Goal: Task Accomplishment & Management: Use online tool/utility

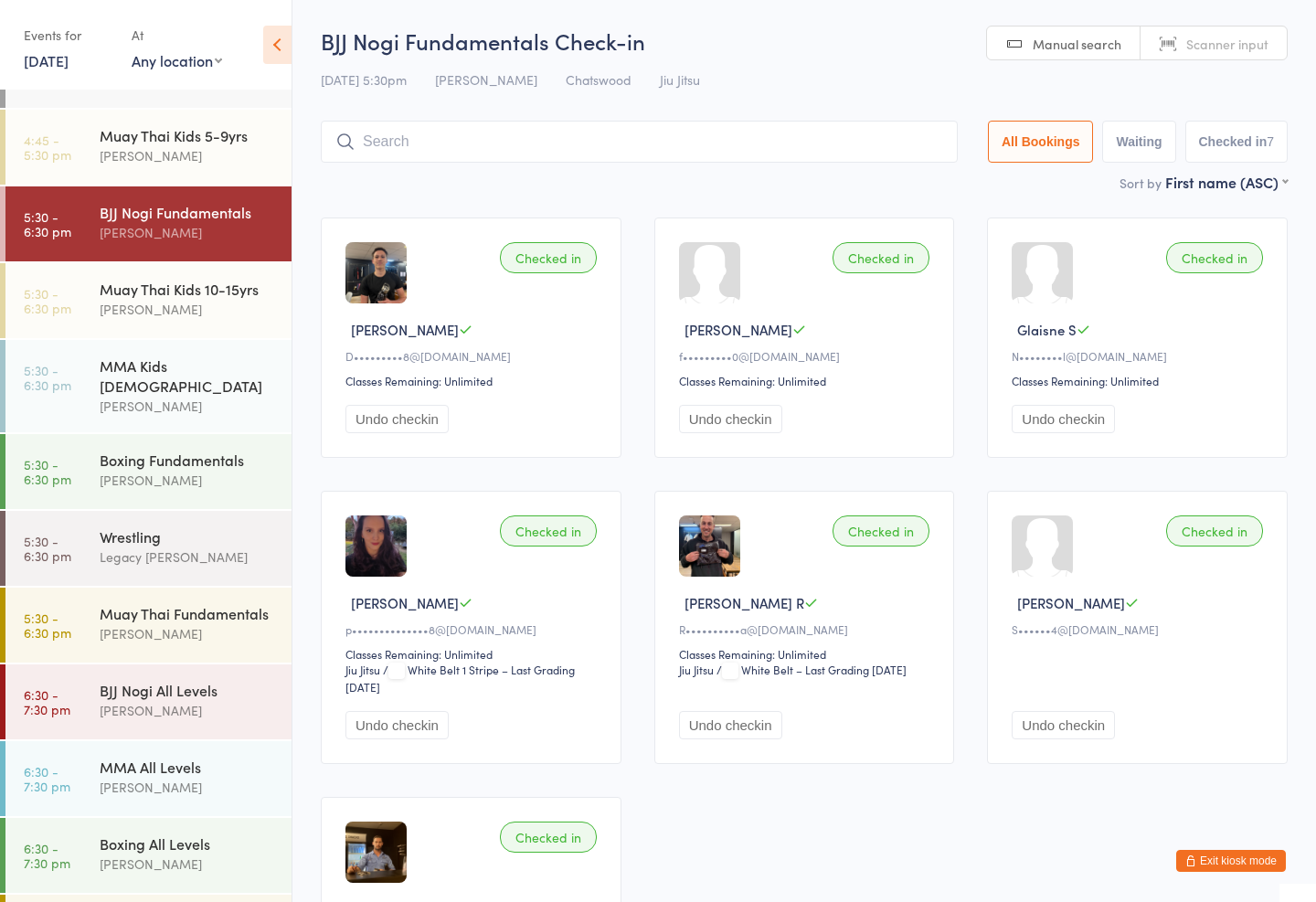
scroll to position [459, 0]
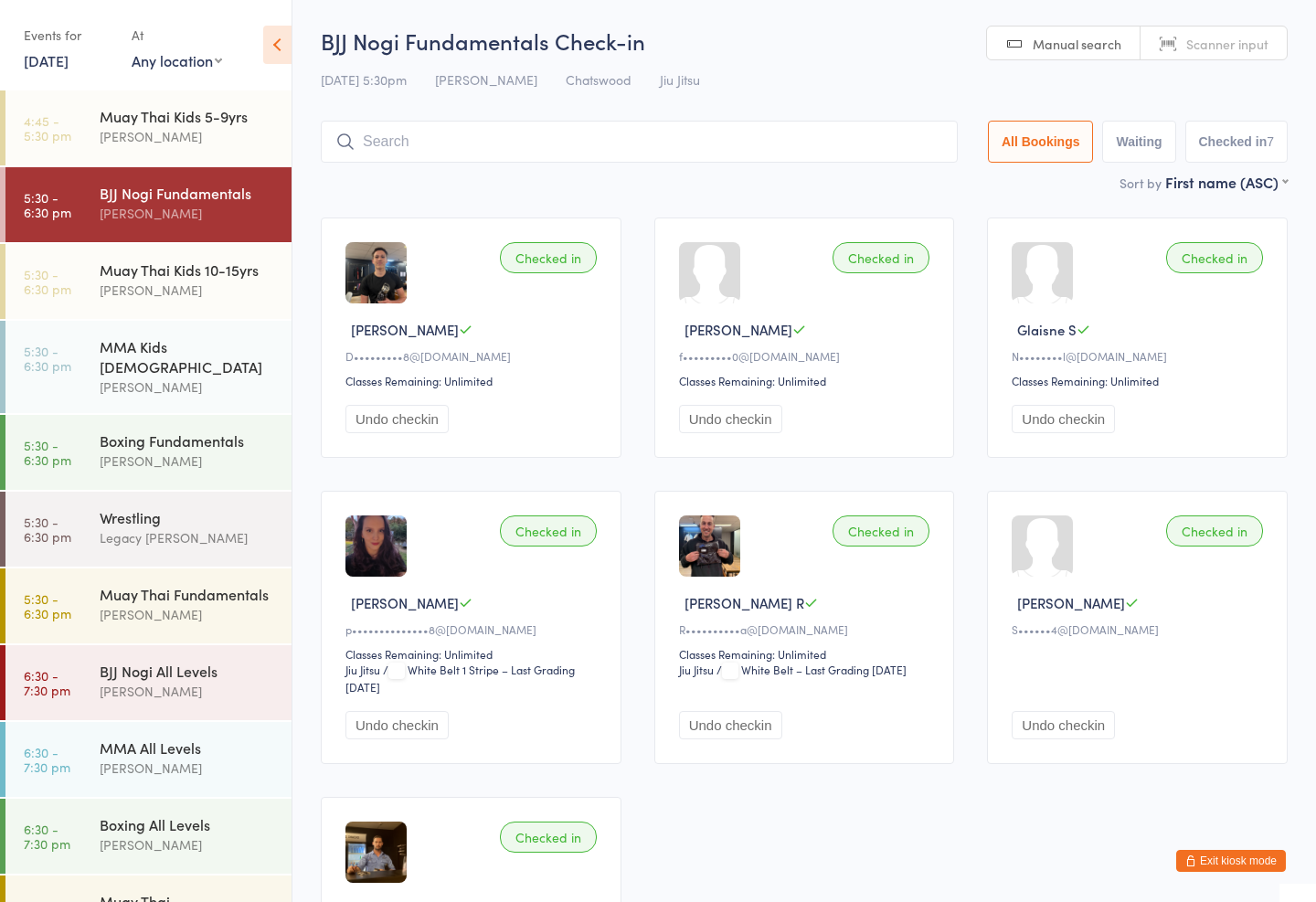
click at [175, 330] on div "MMA Kids [DEMOGRAPHIC_DATA] [PERSON_NAME]" at bounding box center [195, 366] width 191 height 92
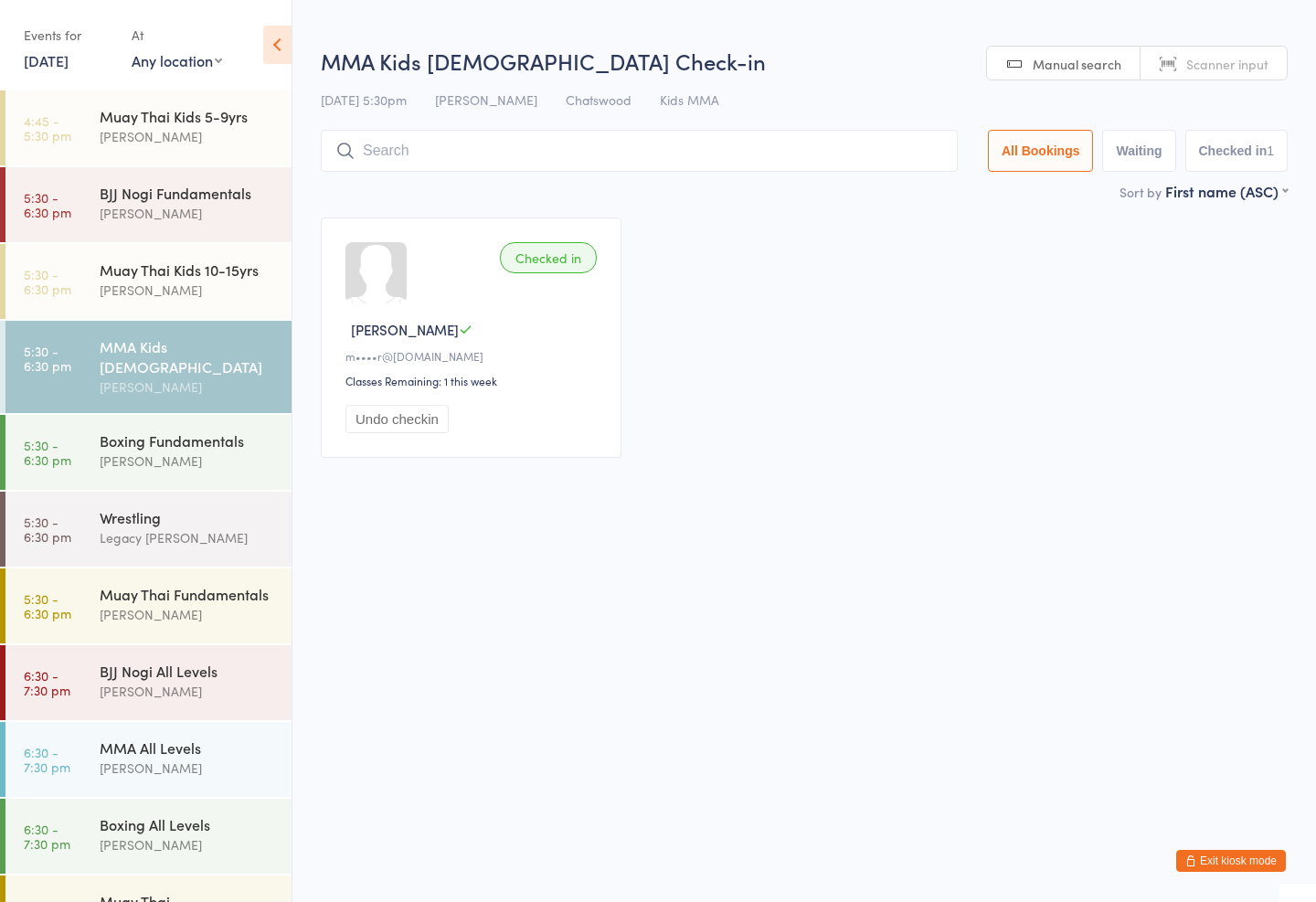
click at [430, 134] on input "search" at bounding box center [639, 150] width 637 height 42
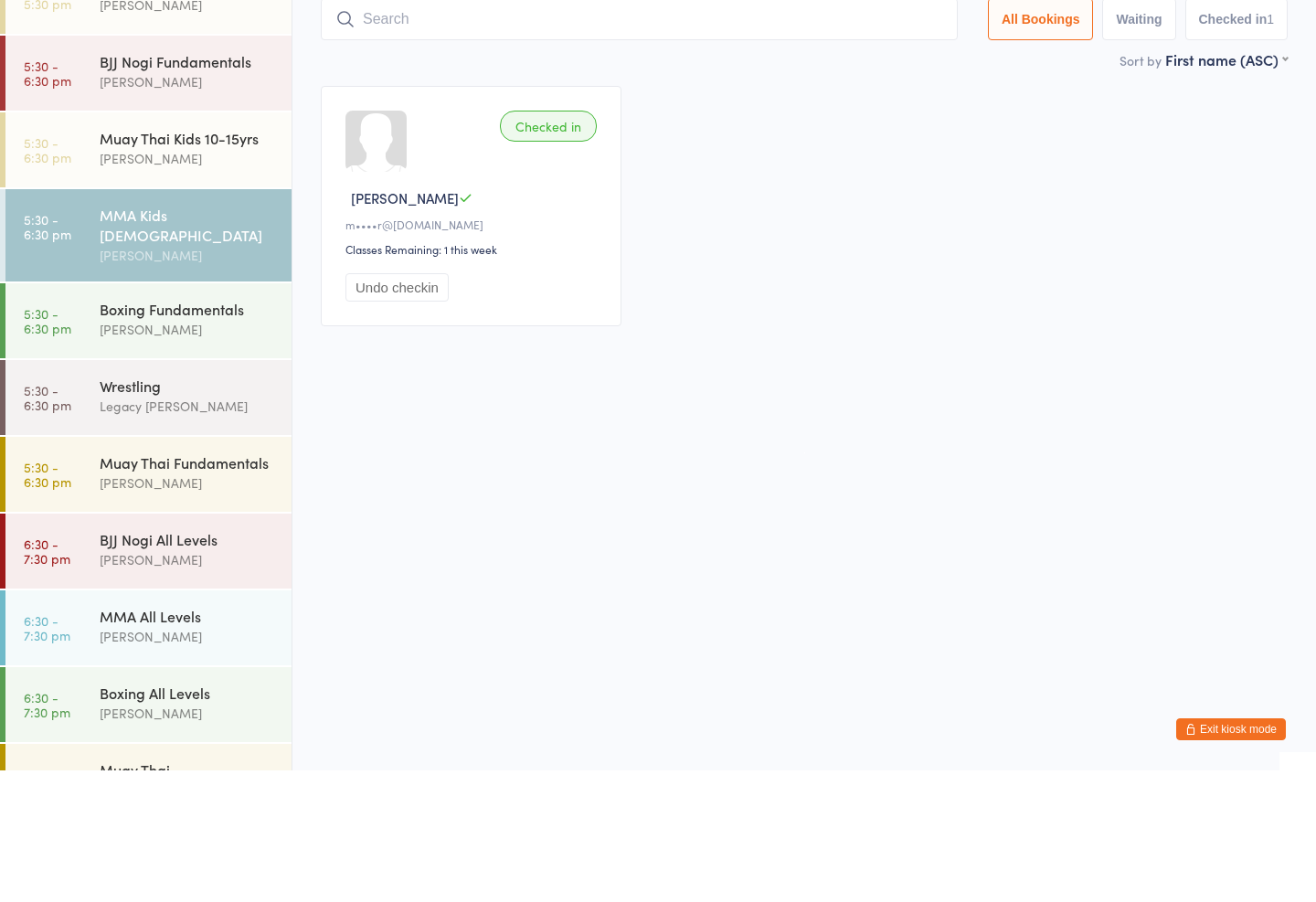
type input "O"
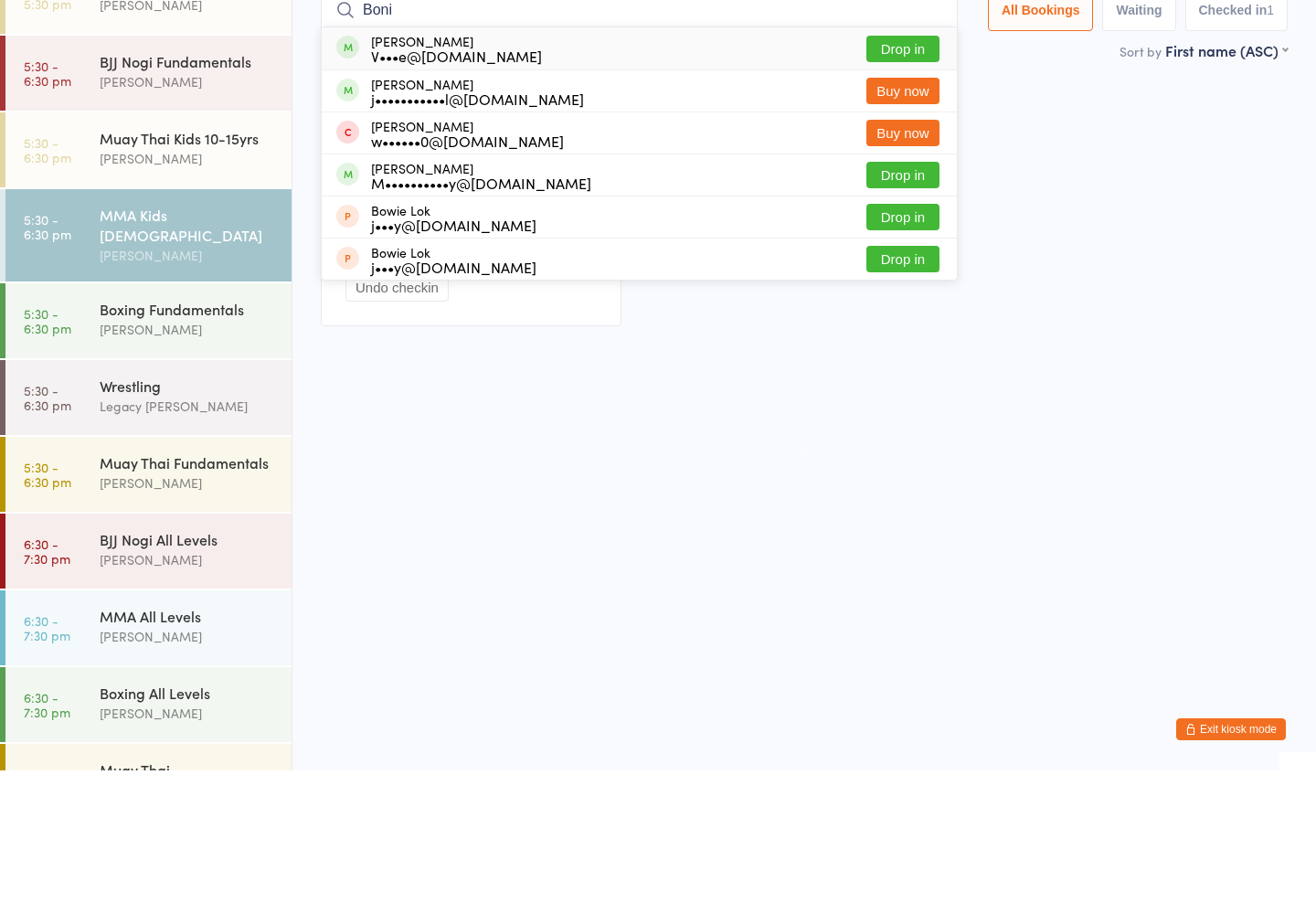
type input "Boni"
click at [898, 167] on button "Drop in" at bounding box center [903, 180] width 73 height 26
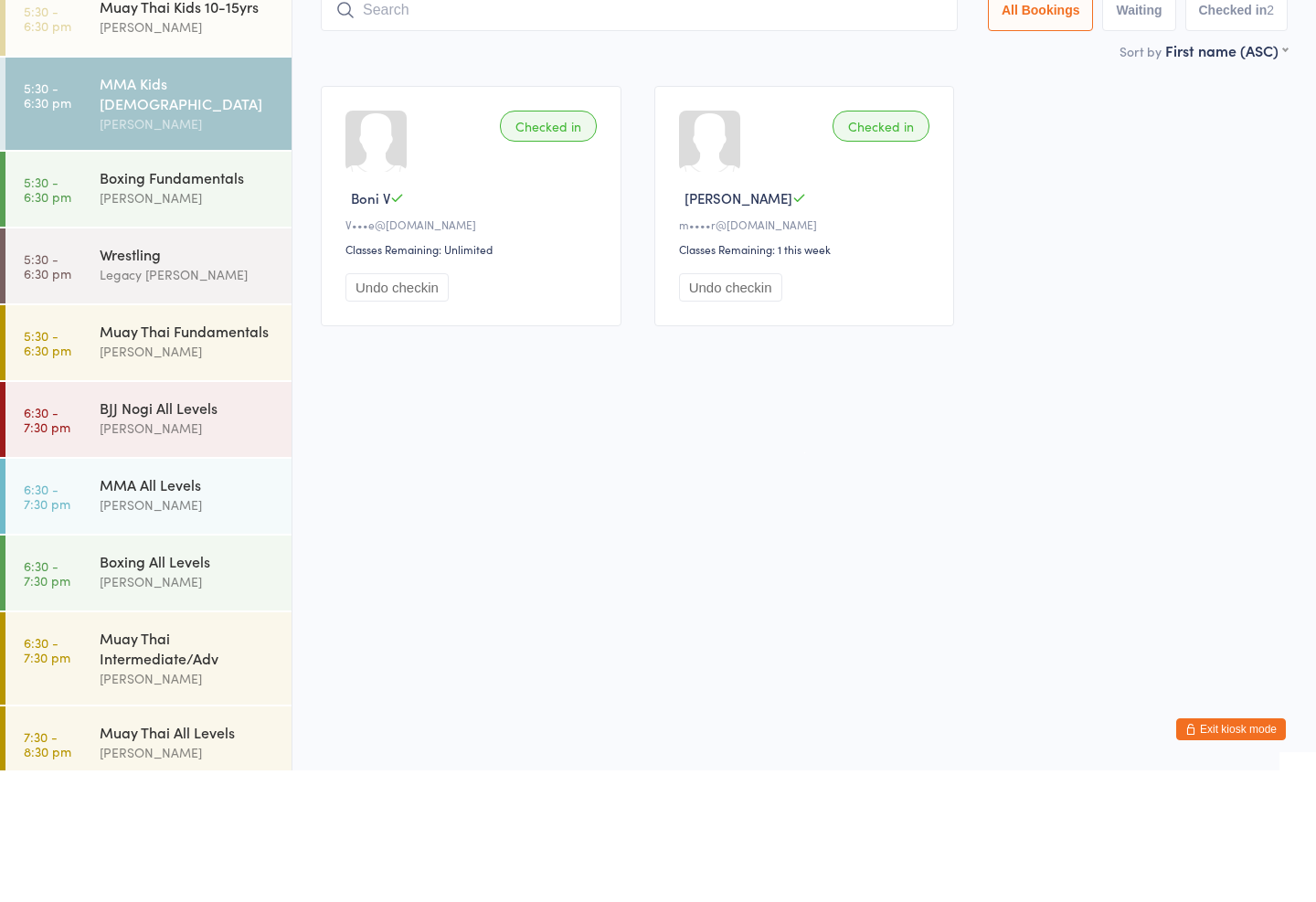
scroll to position [590, 0]
click at [210, 453] on div "Muay Thai Fundamentals" at bounding box center [188, 463] width 177 height 21
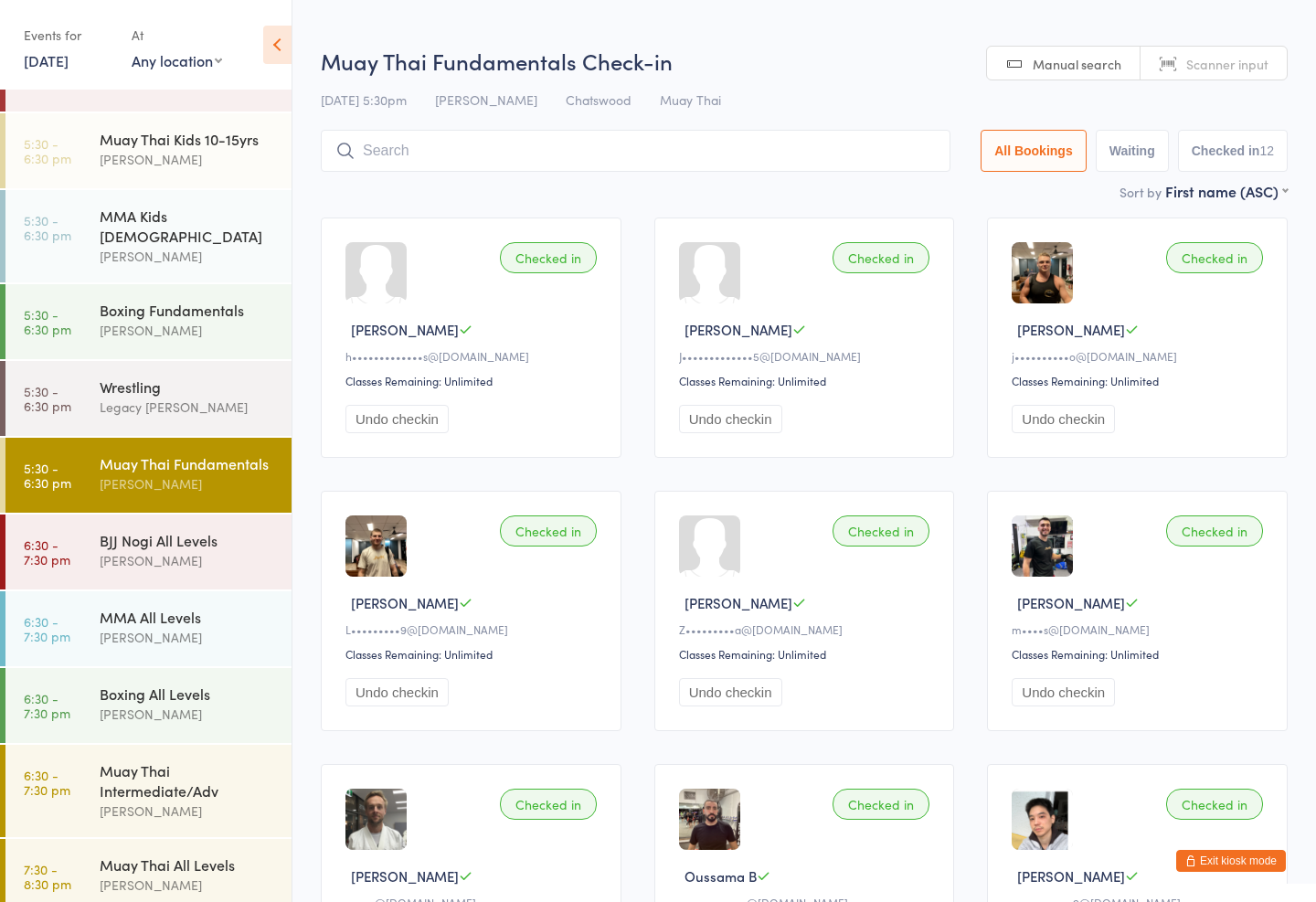
click at [198, 760] on div "Muay Thai Intermediate/Adv" at bounding box center [188, 780] width 177 height 40
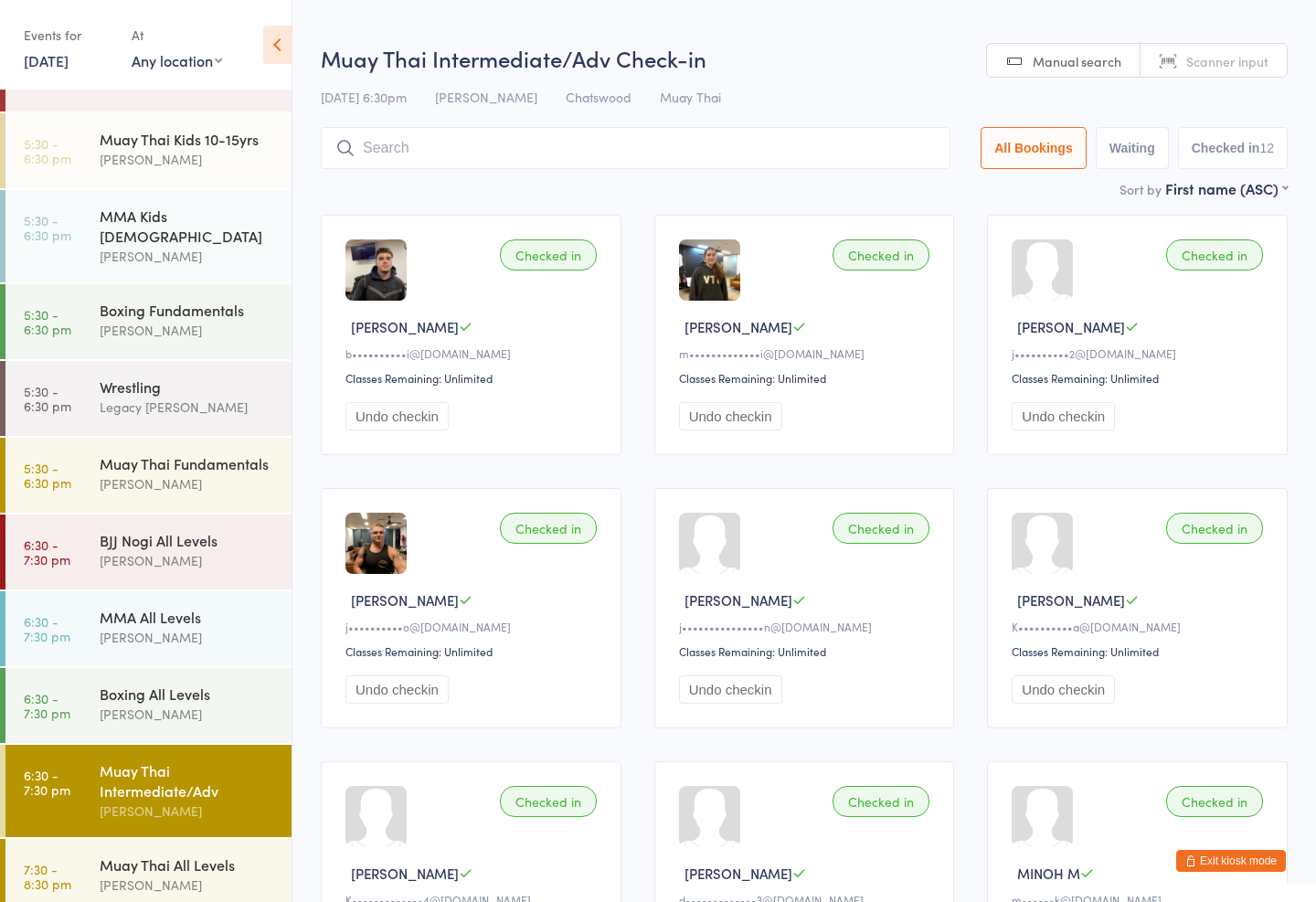
click at [514, 130] on input "search" at bounding box center [635, 148] width 629 height 42
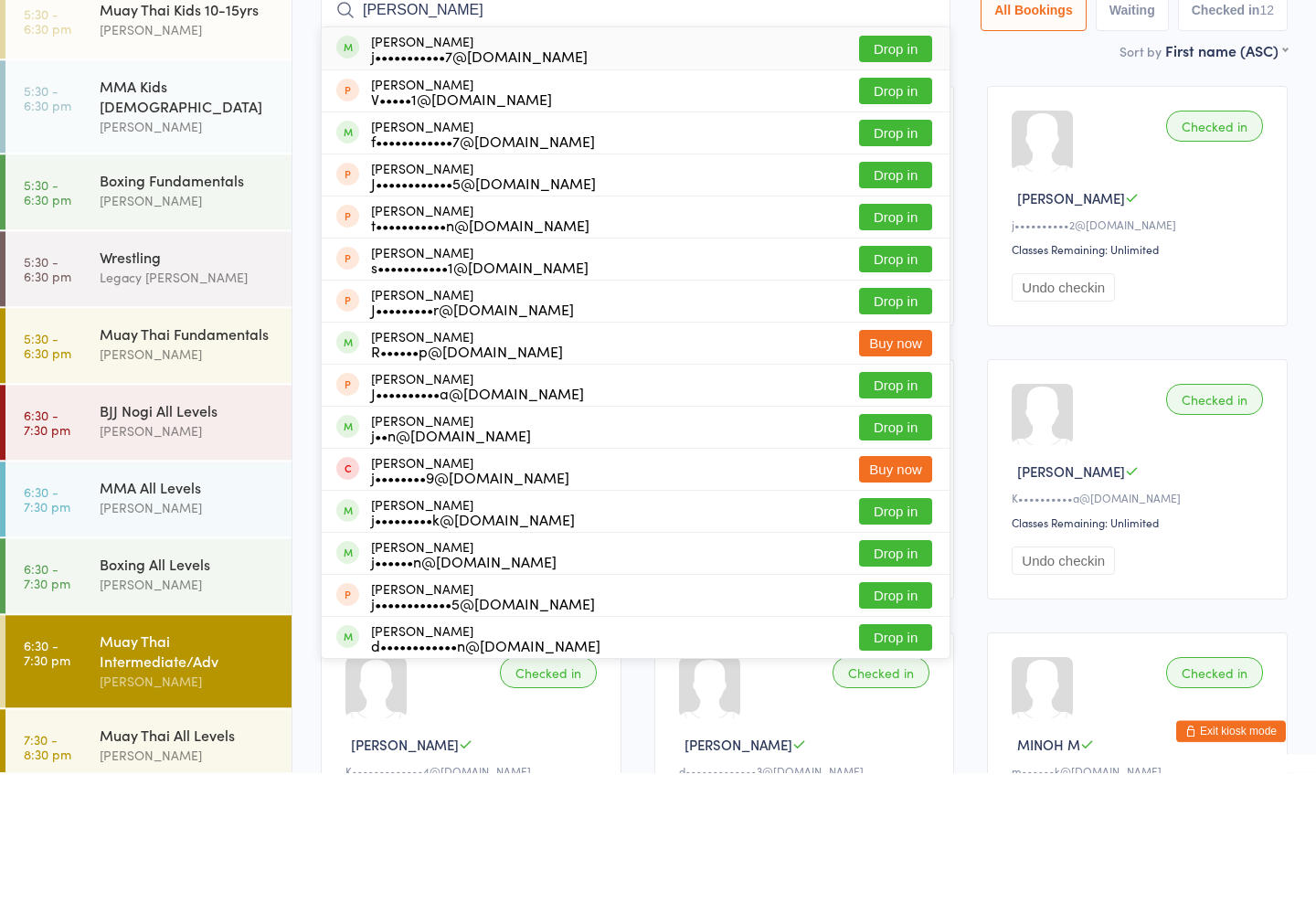
type input "[PERSON_NAME]"
click at [885, 165] on button "Drop in" at bounding box center [895, 178] width 73 height 26
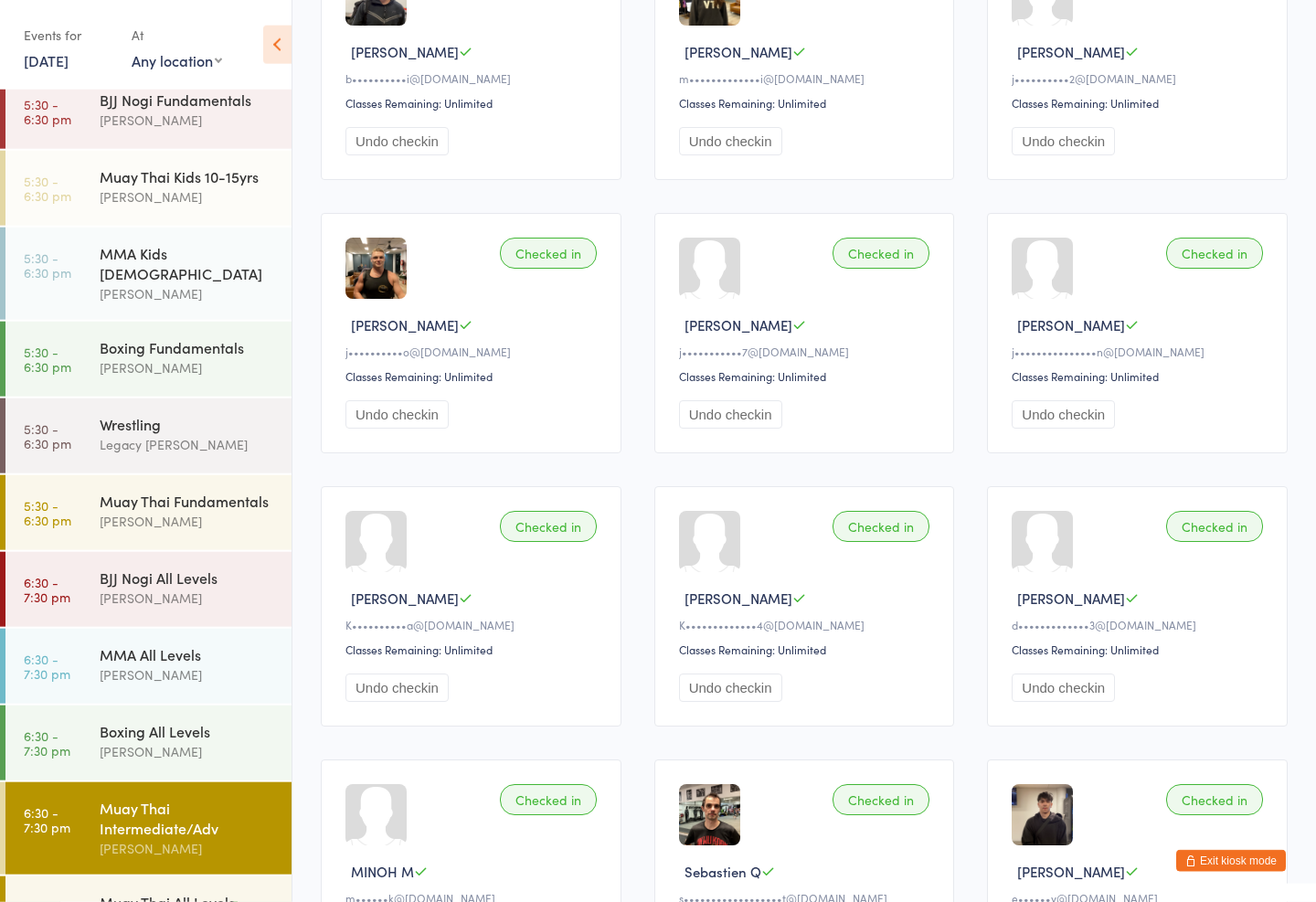
scroll to position [294, 0]
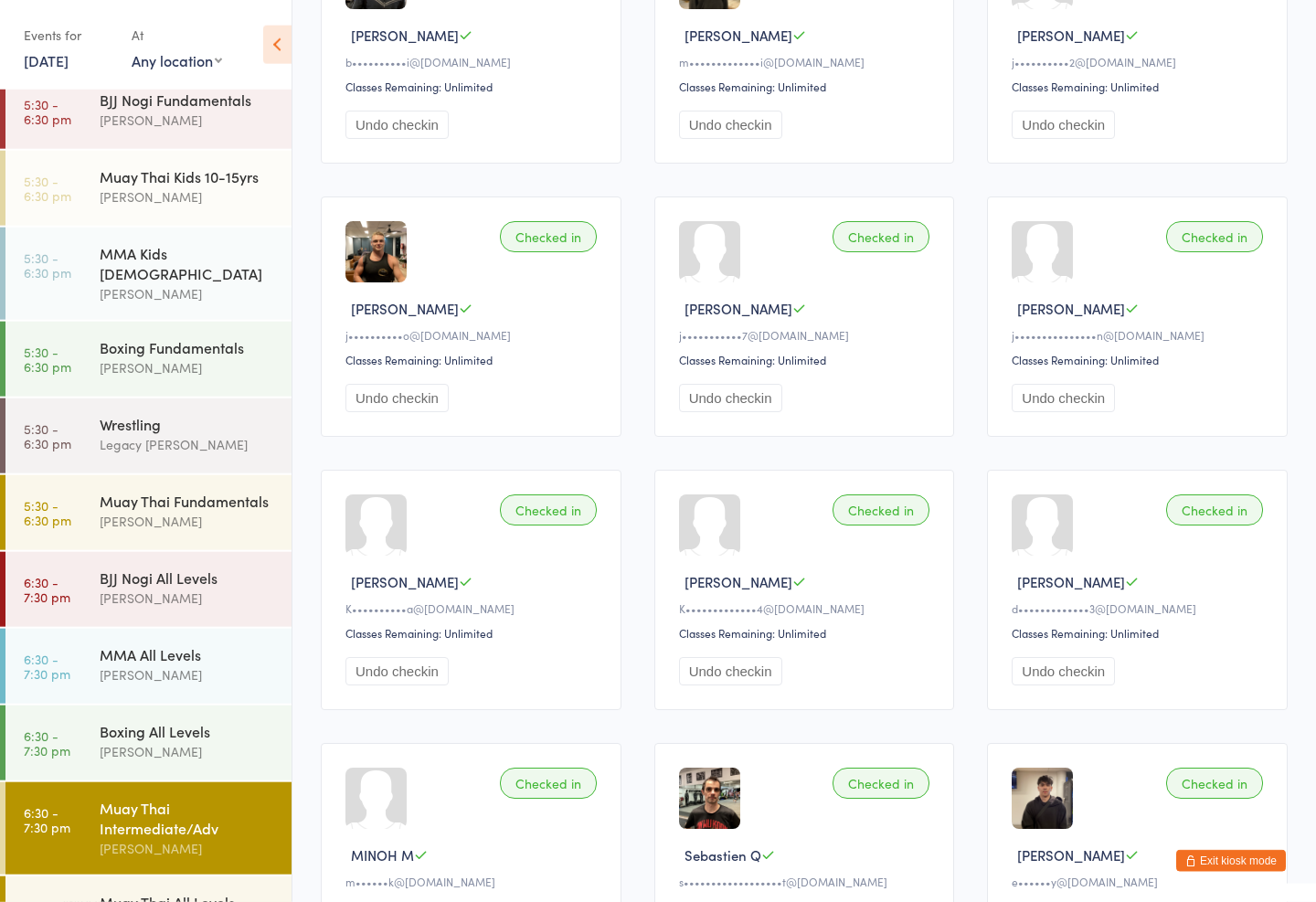
click at [165, 683] on div "MMA All Levels [PERSON_NAME]" at bounding box center [195, 665] width 191 height 72
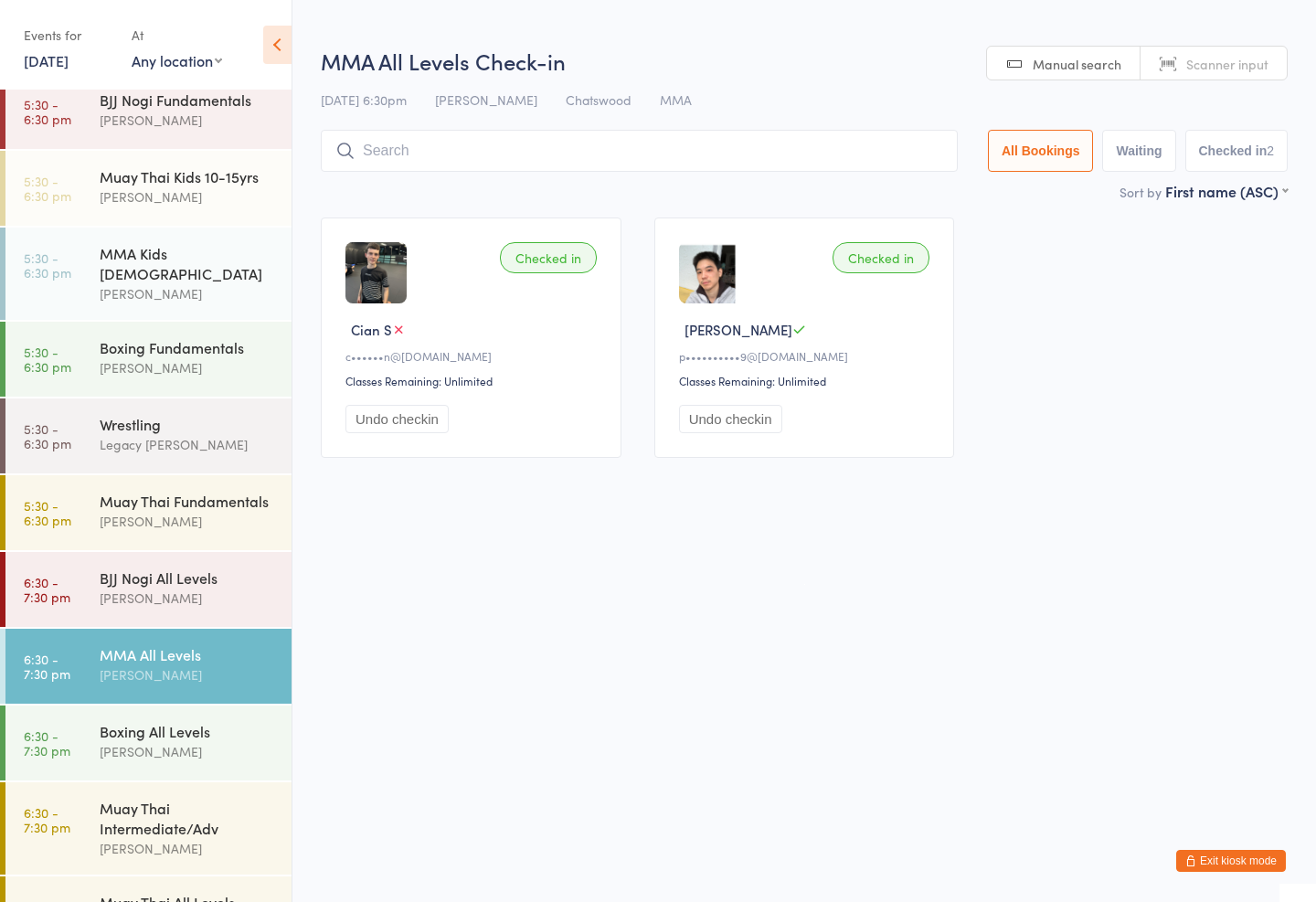
click at [143, 721] on div "Boxing All Levels" at bounding box center [188, 731] width 177 height 21
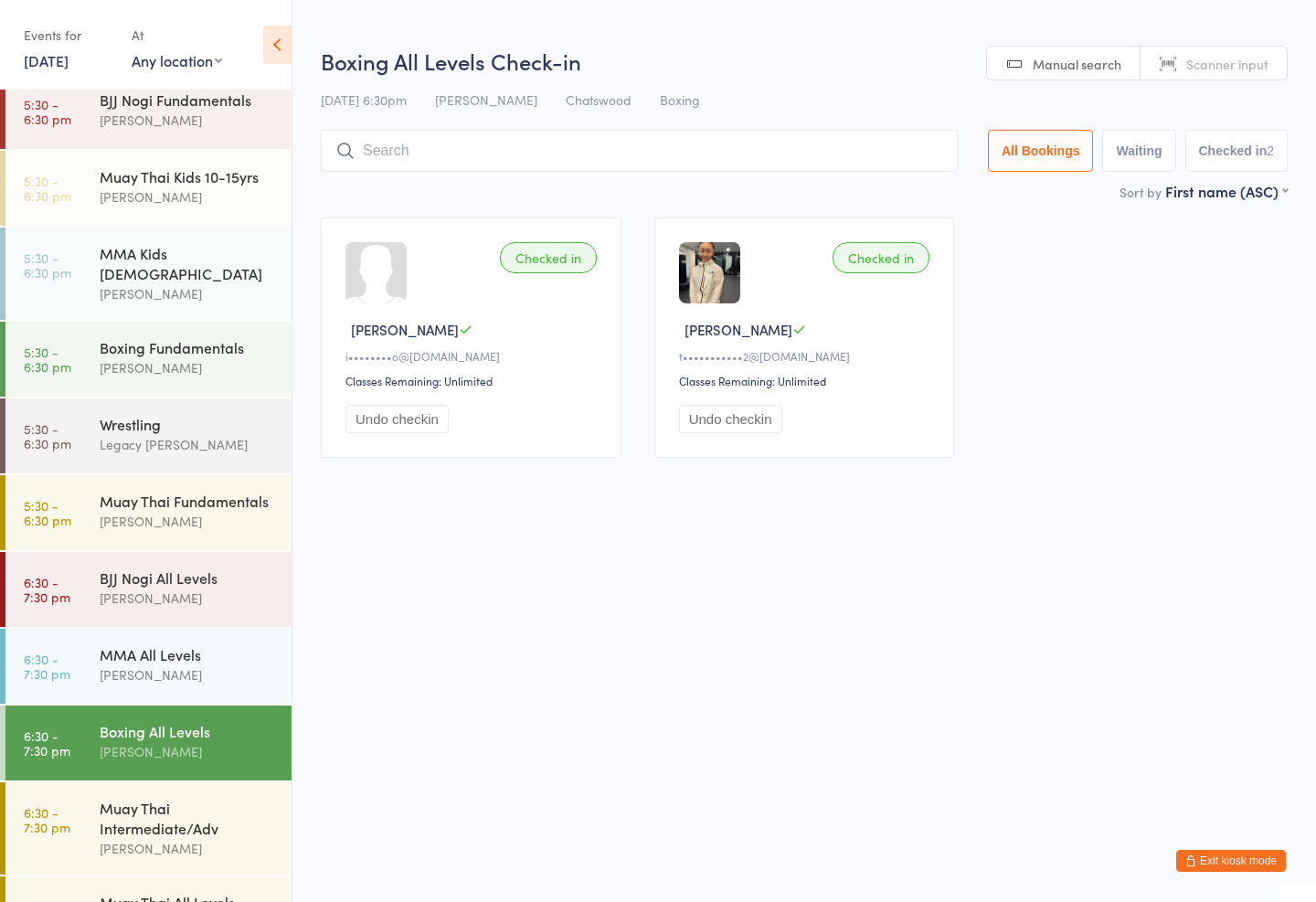
click at [403, 146] on input "search" at bounding box center [639, 150] width 637 height 42
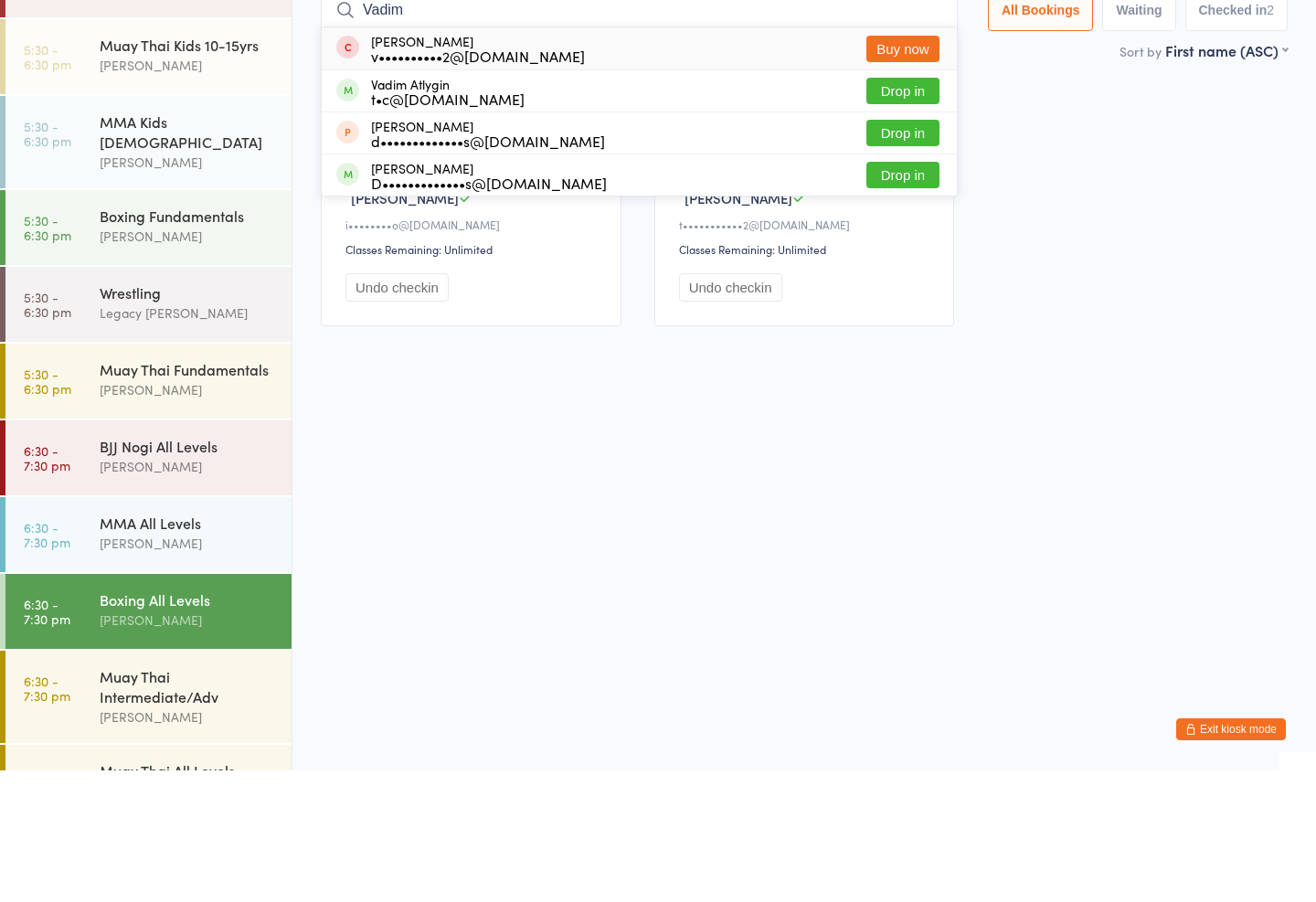
type input "Vadim"
click at [433, 208] on div "Vadim Atlygin t•c@[DOMAIN_NAME]" at bounding box center [447, 223] width 153 height 29
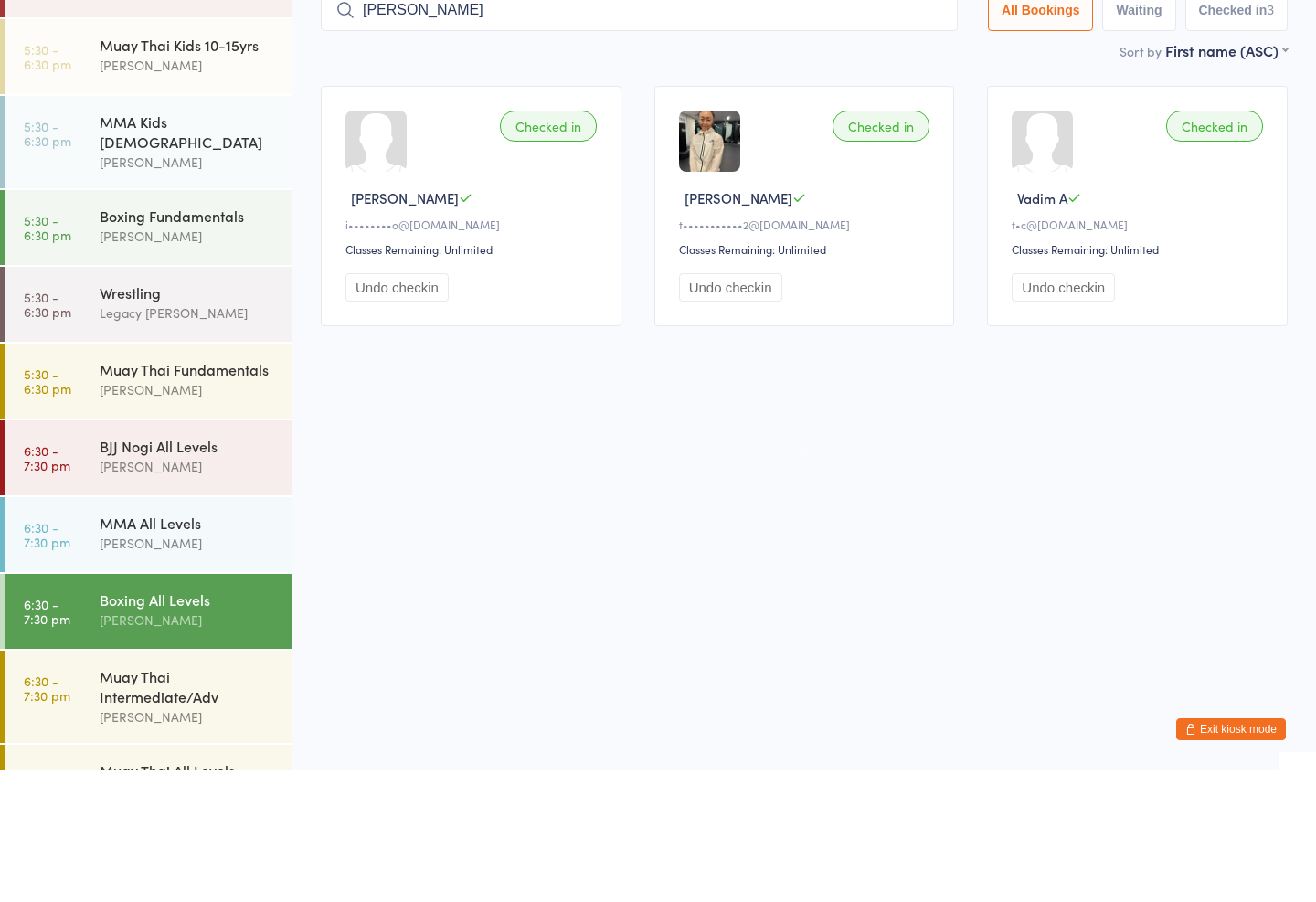
type input "[PERSON_NAME]"
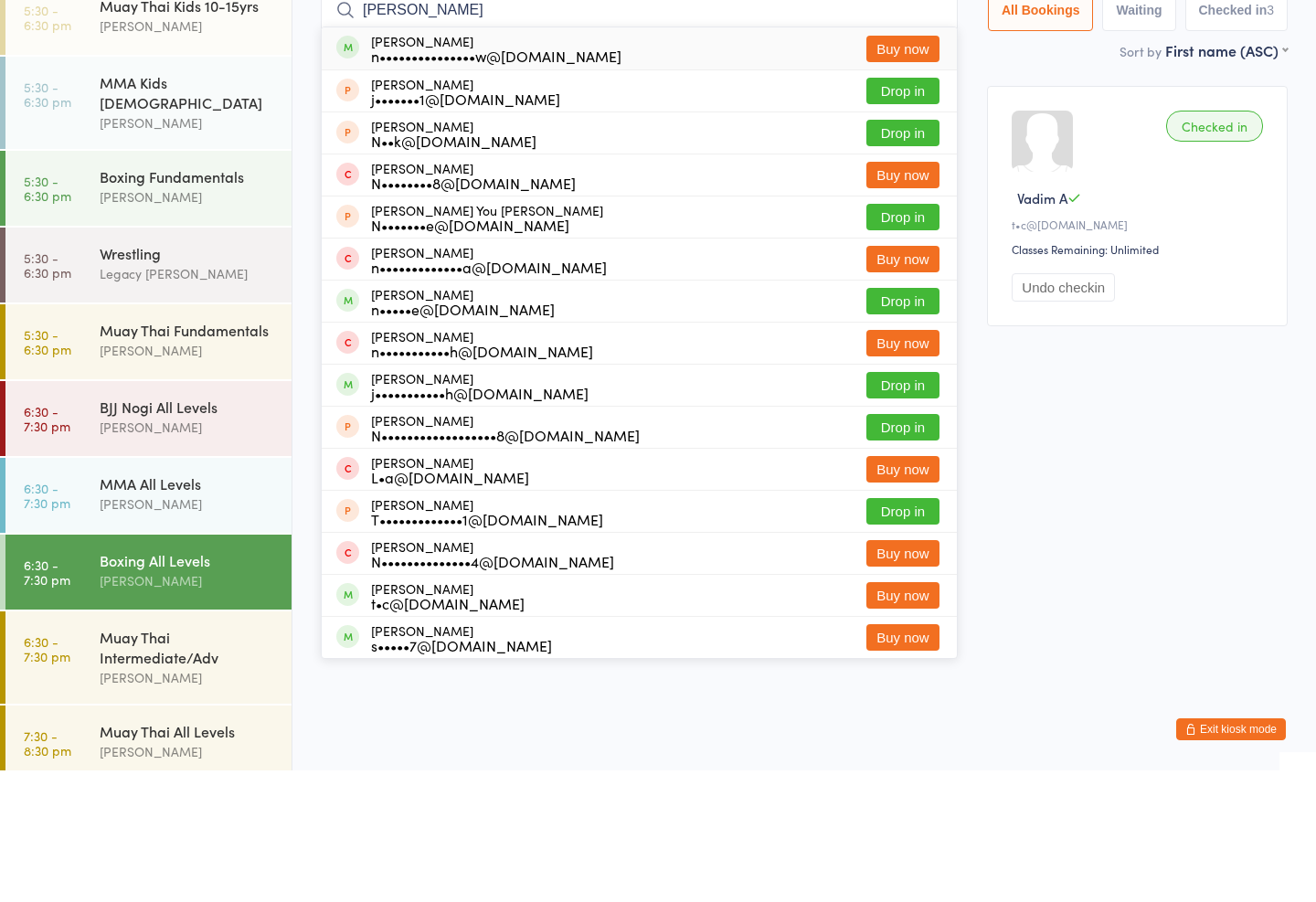
scroll to position [590, 0]
click at [151, 453] on div "Muay Thai Fundamentals" at bounding box center [188, 463] width 177 height 21
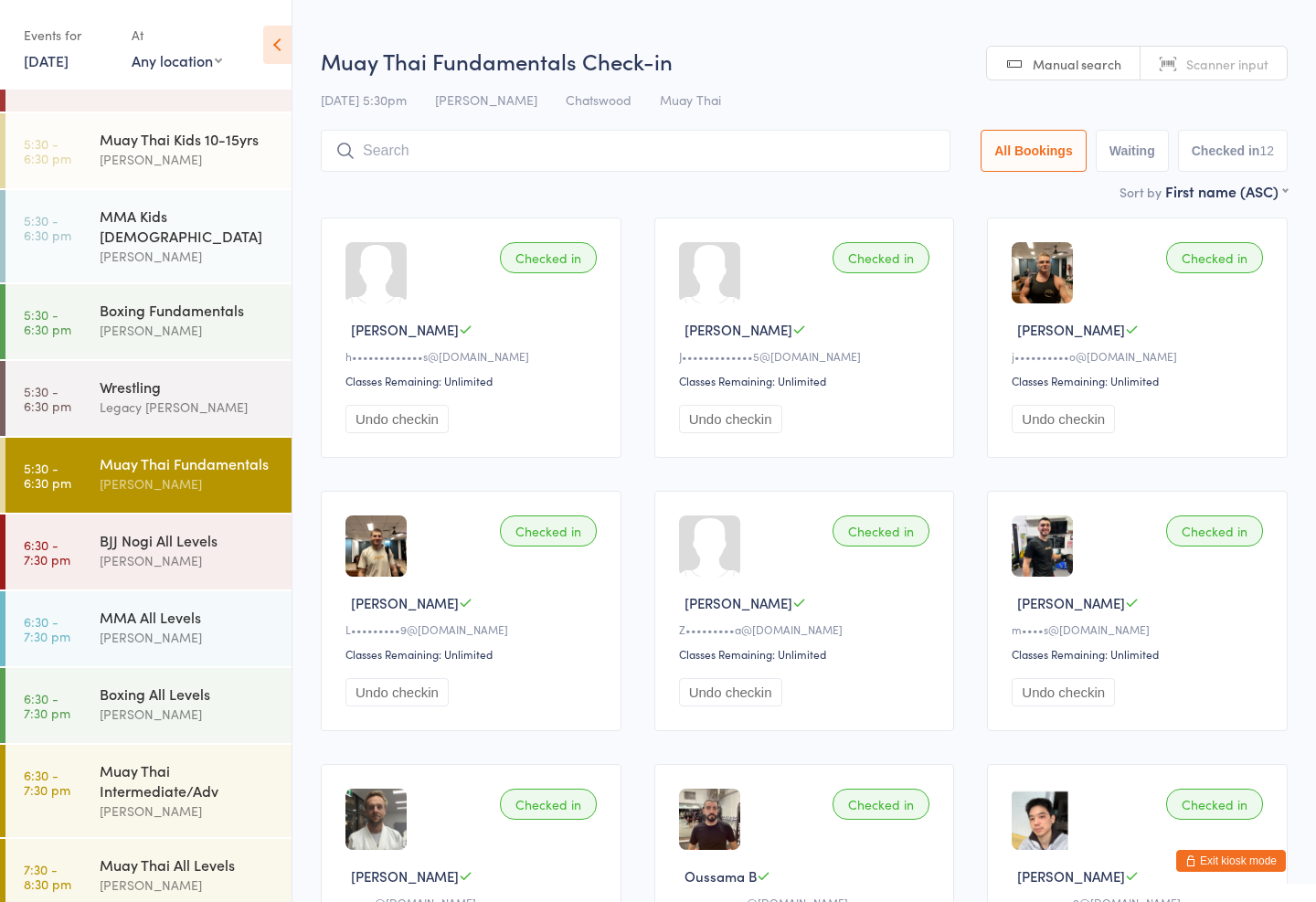
click at [713, 125] on div "Muay Thai Fundamentals Check-in [DATE] 5:30pm [PERSON_NAME] Muay Thai Manual se…" at bounding box center [803, 113] width 966 height 135
click at [782, 120] on div "Muay Thai Fundamentals Check-in [DATE] 5:30pm [PERSON_NAME] Muay Thai Manual se…" at bounding box center [803, 113] width 966 height 135
click at [820, 140] on input "search" at bounding box center [635, 150] width 629 height 42
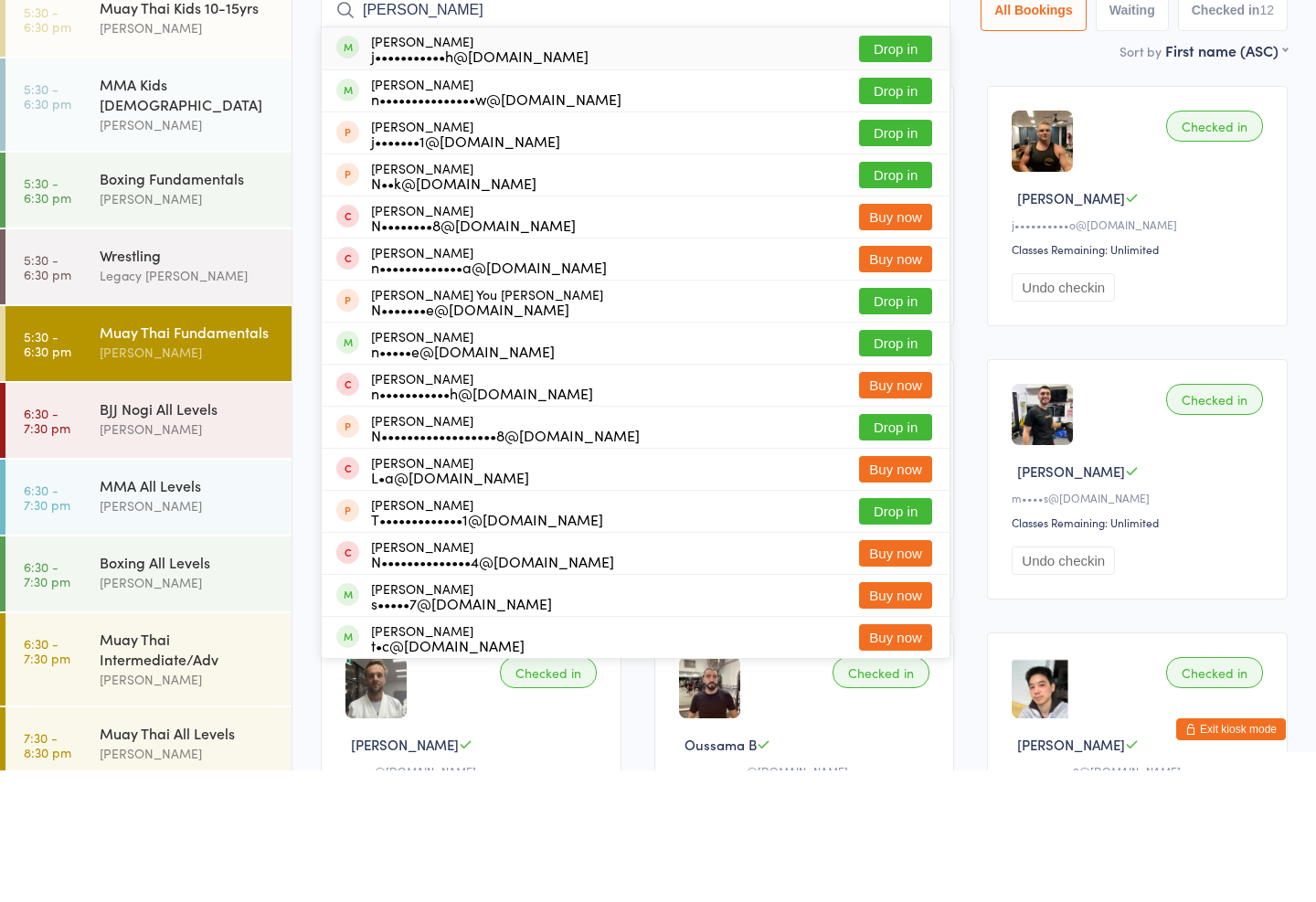
click at [900, 120] on input "[PERSON_NAME]" at bounding box center [635, 141] width 629 height 42
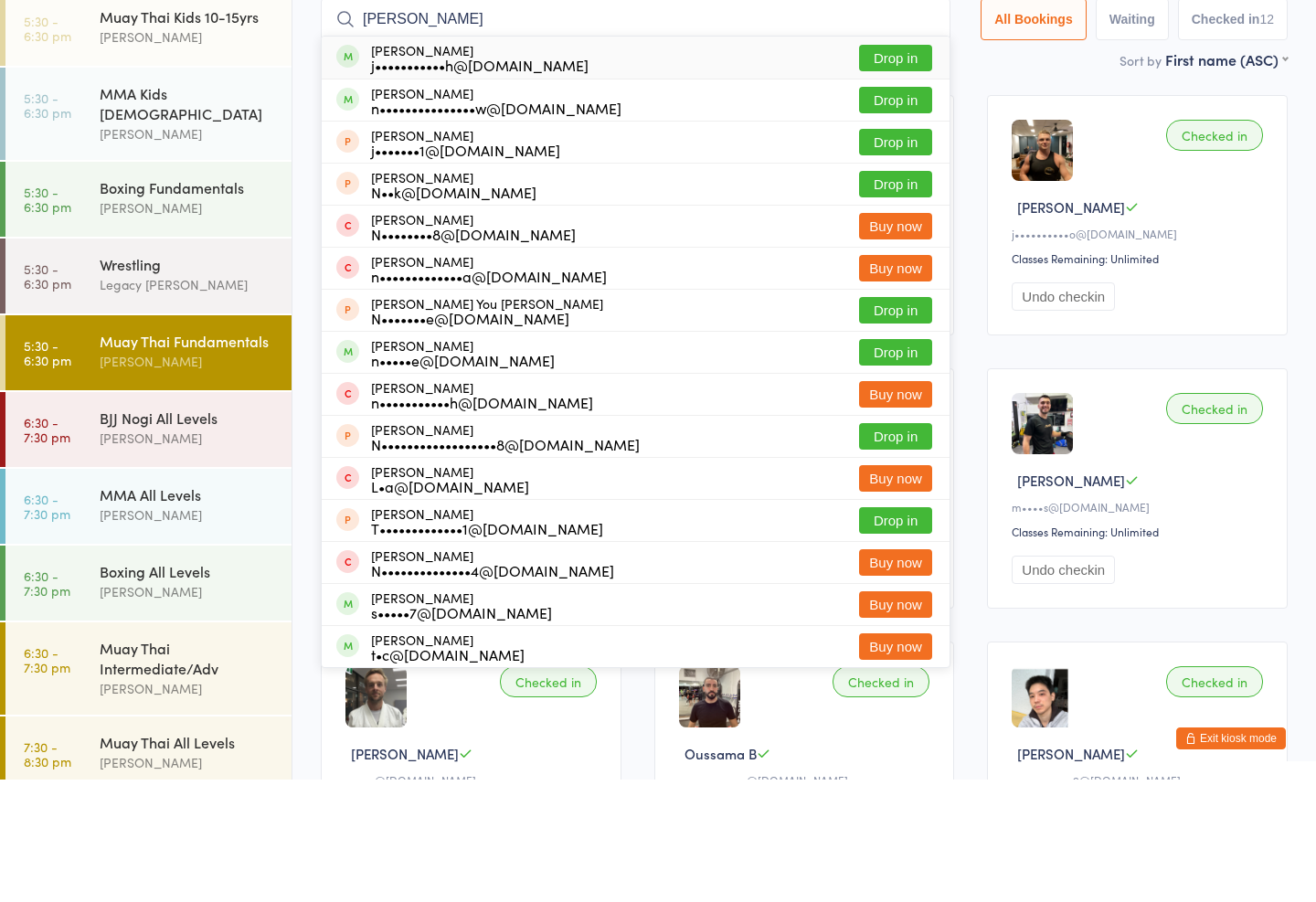
type input "[PERSON_NAME]"
click at [893, 167] on button "Drop in" at bounding box center [895, 180] width 73 height 26
